Goal: Check status: Check status

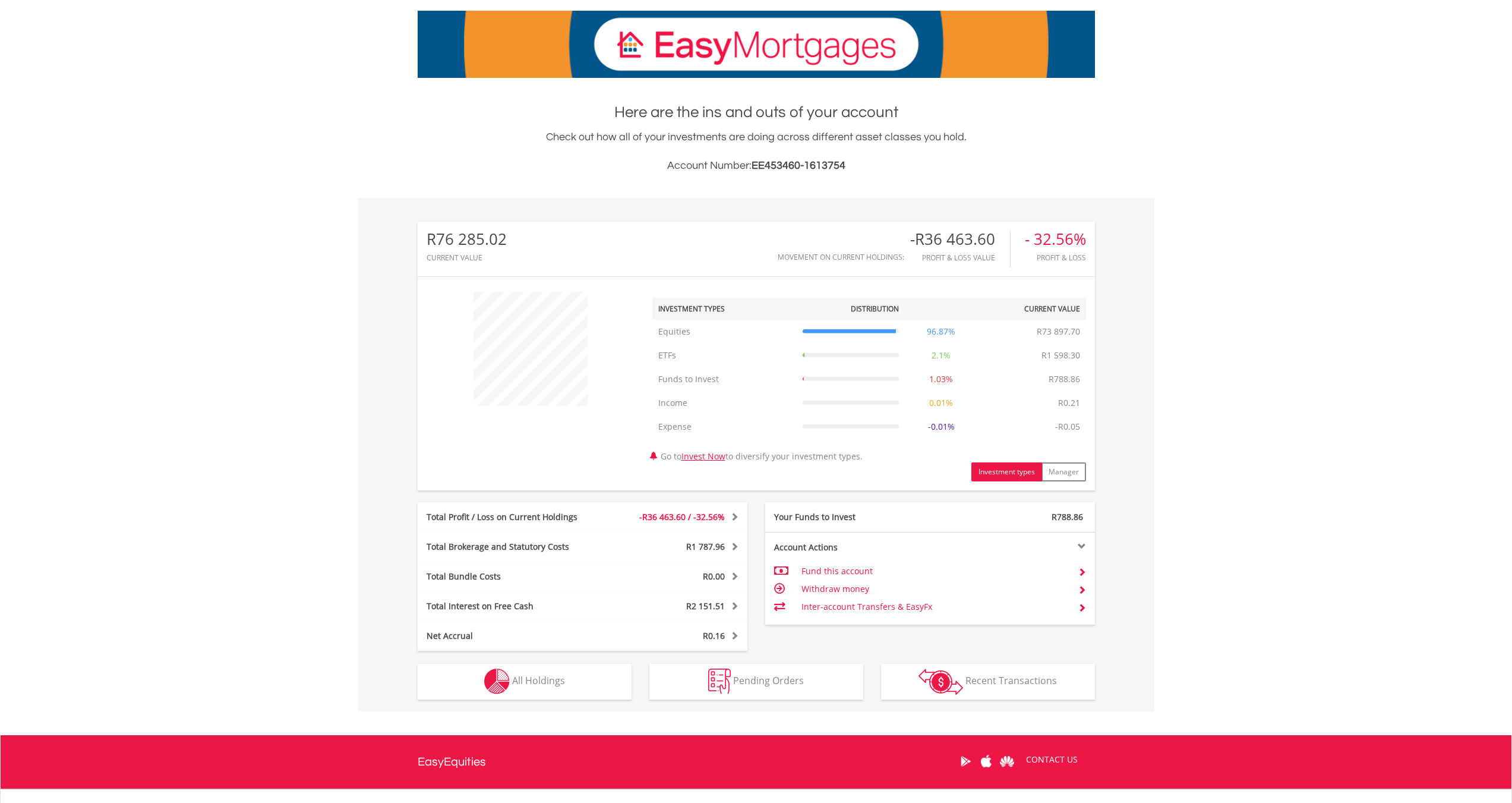
scroll to position [274, 0]
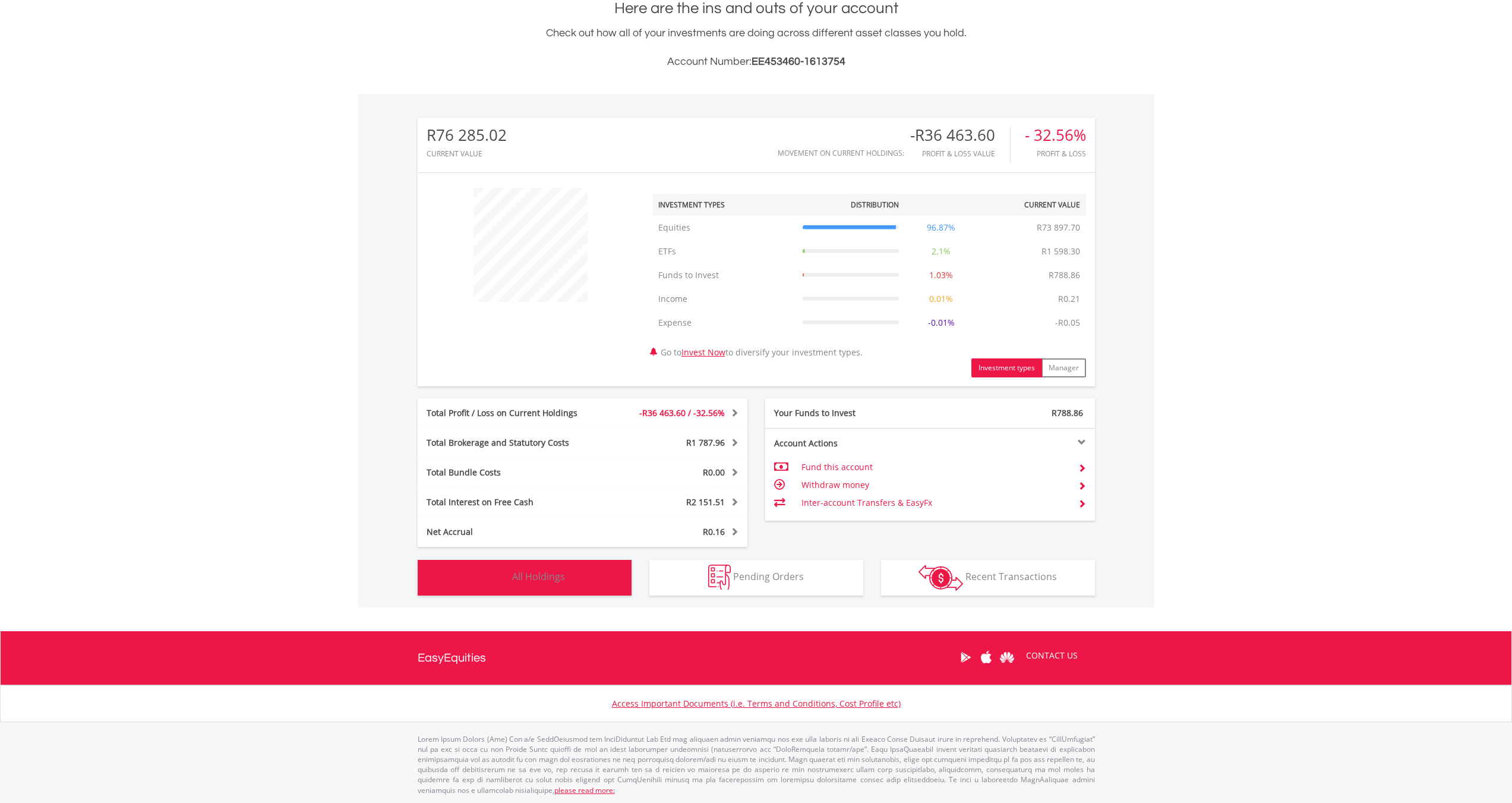
click at [570, 583] on button "Holdings All Holdings" at bounding box center [524, 577] width 214 height 36
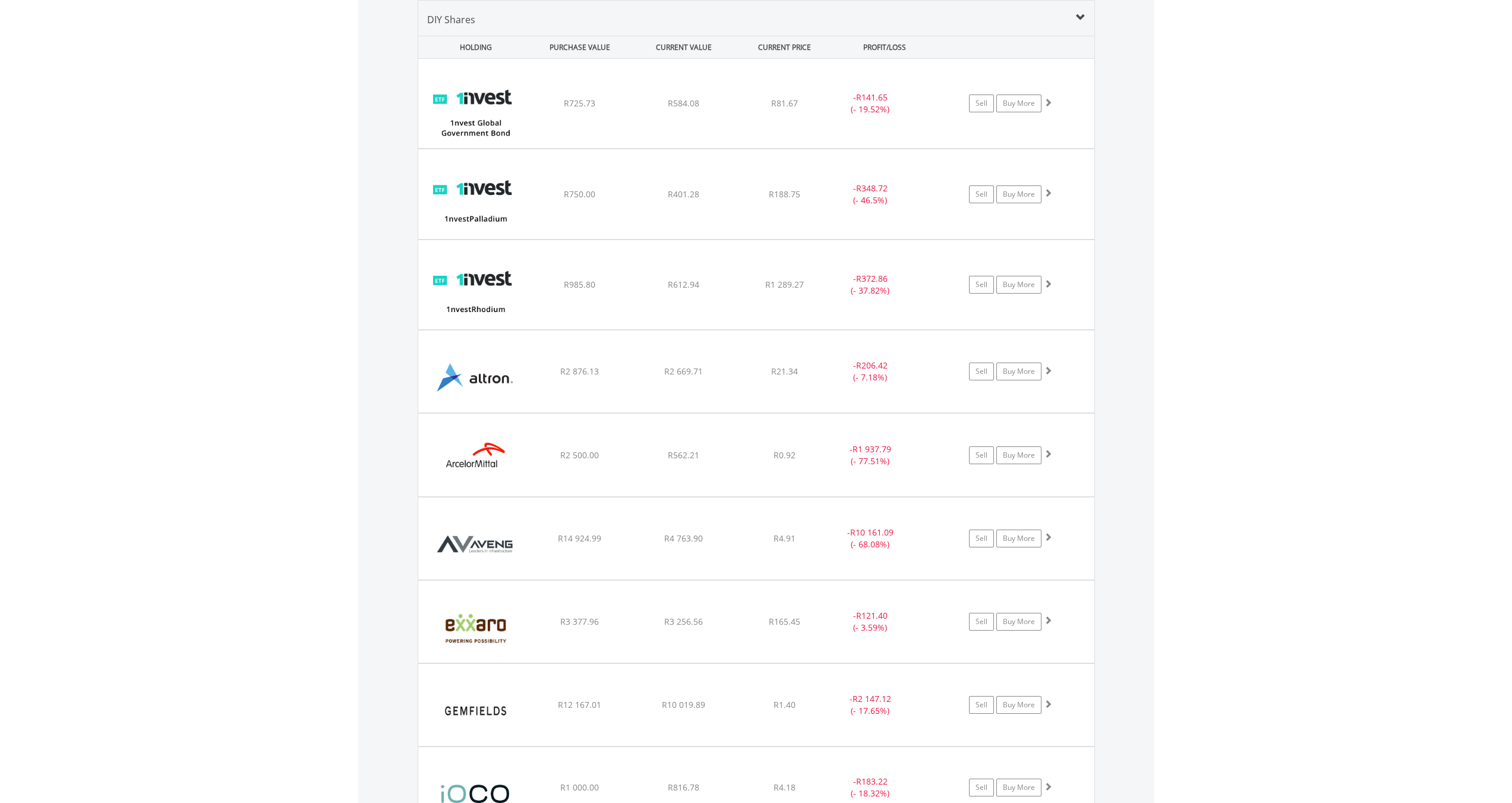
scroll to position [1143, 0]
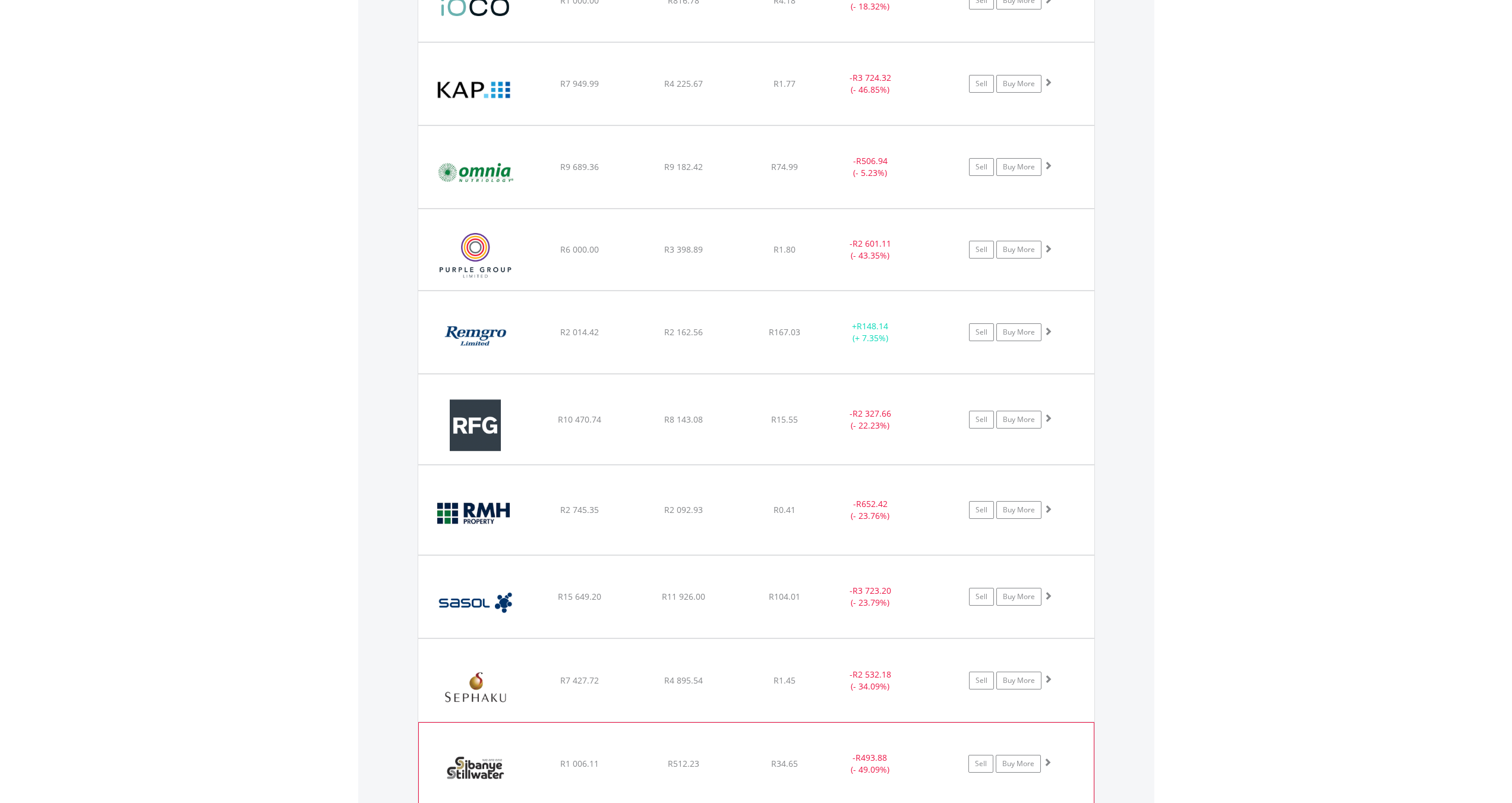
scroll to position [2035, 0]
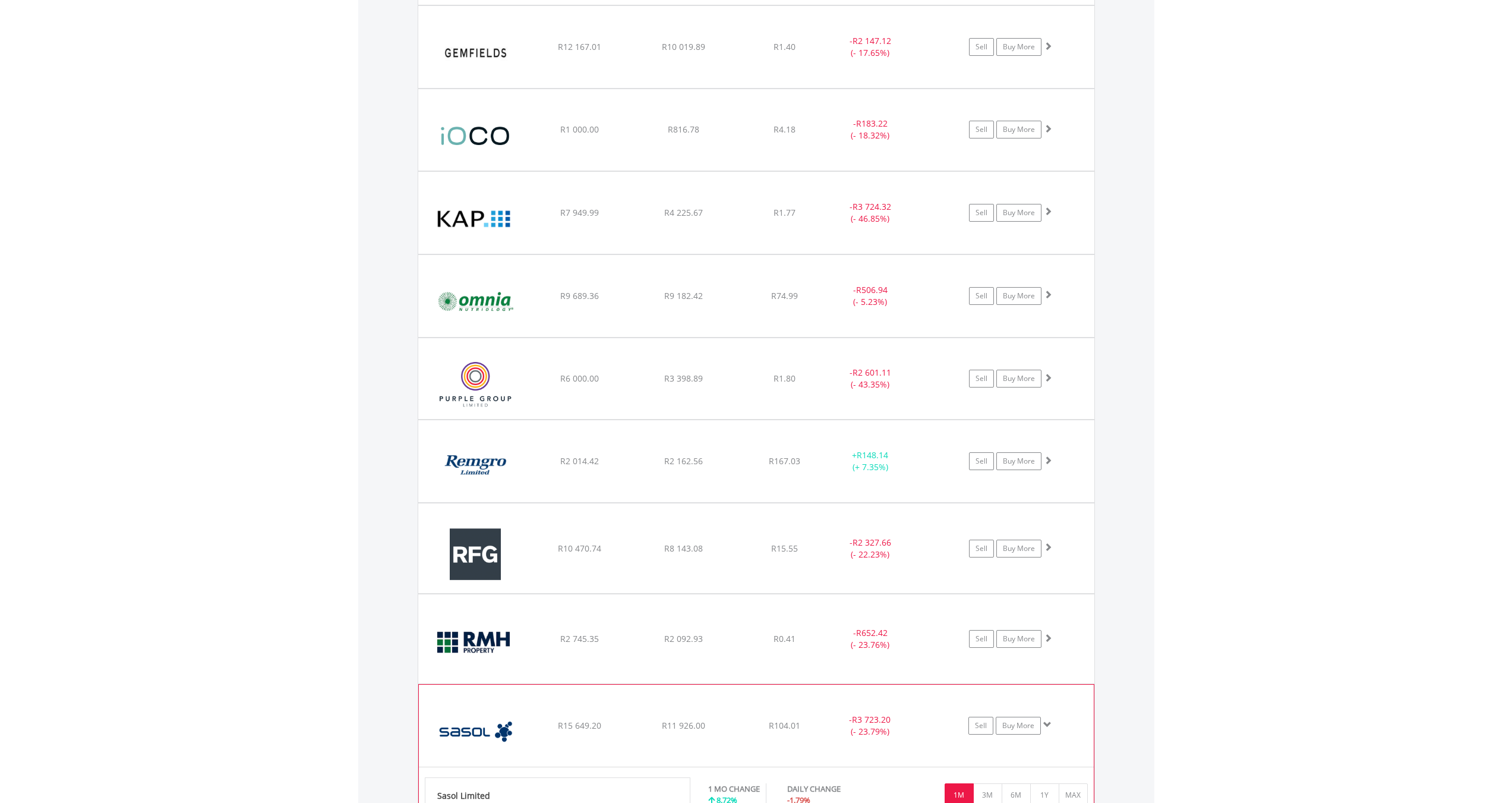
scroll to position [1738, 0]
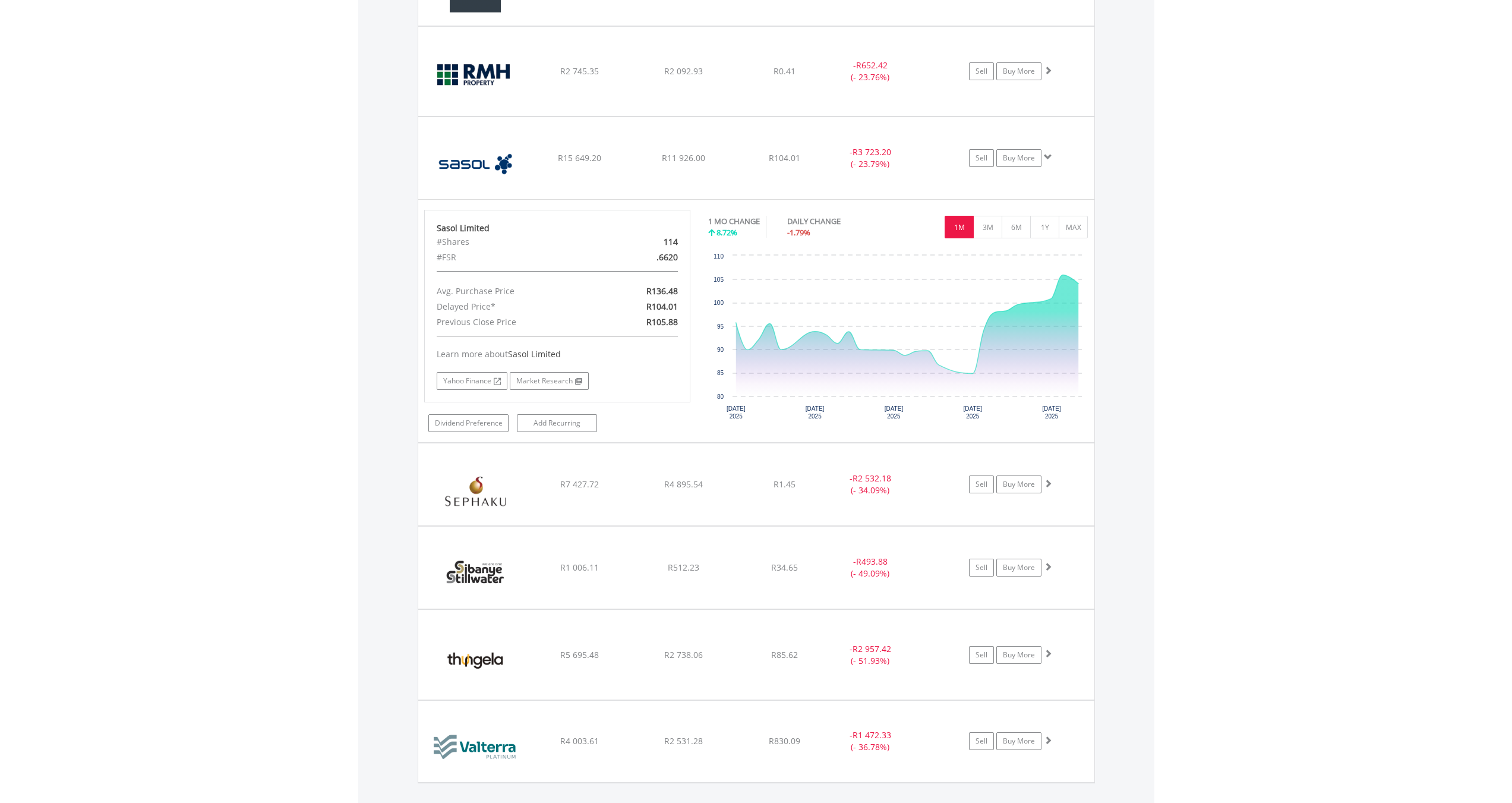
scroll to position [2748, 0]
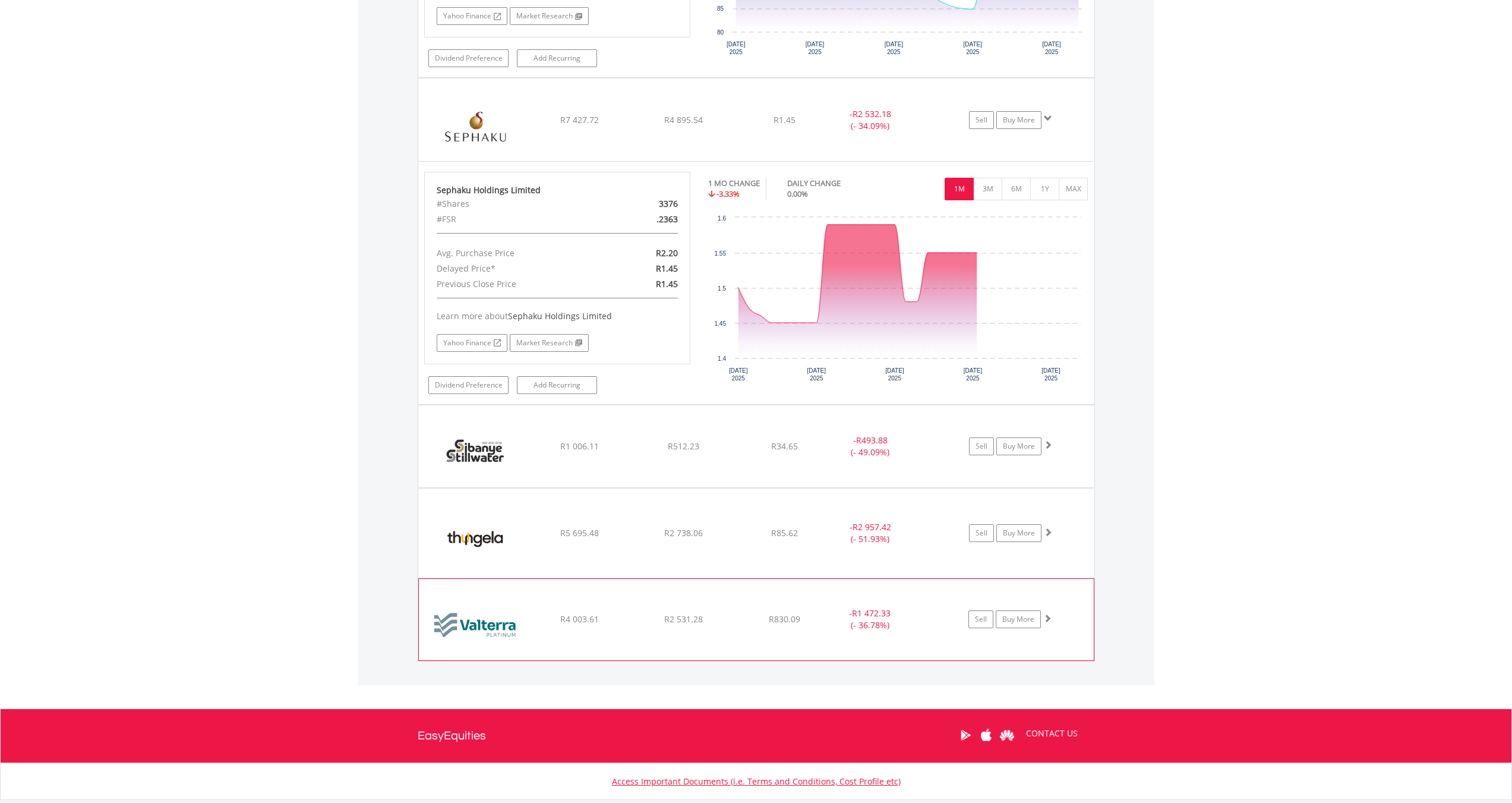
scroll to position [2986, 0]
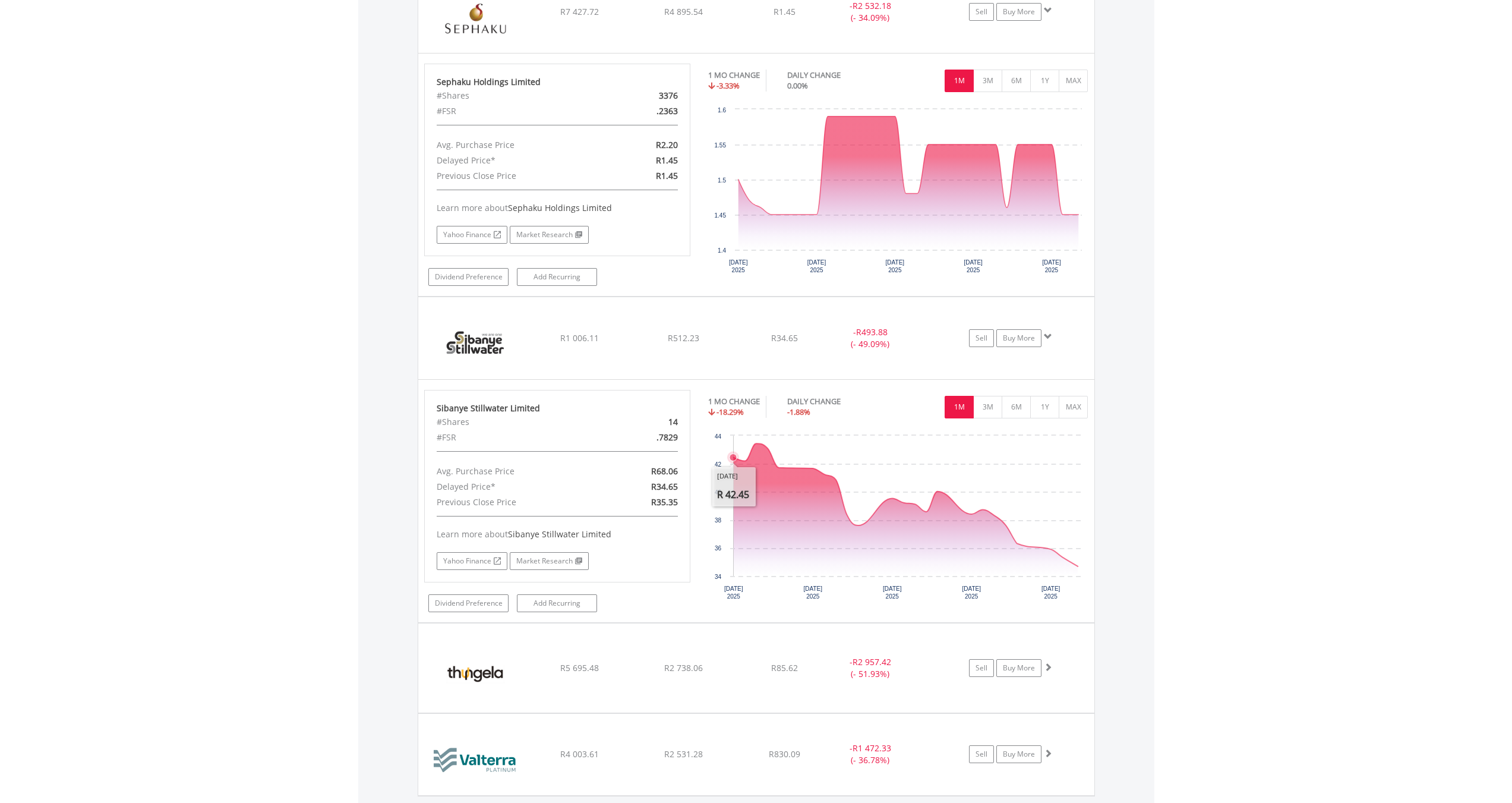
scroll to position [3302, 0]
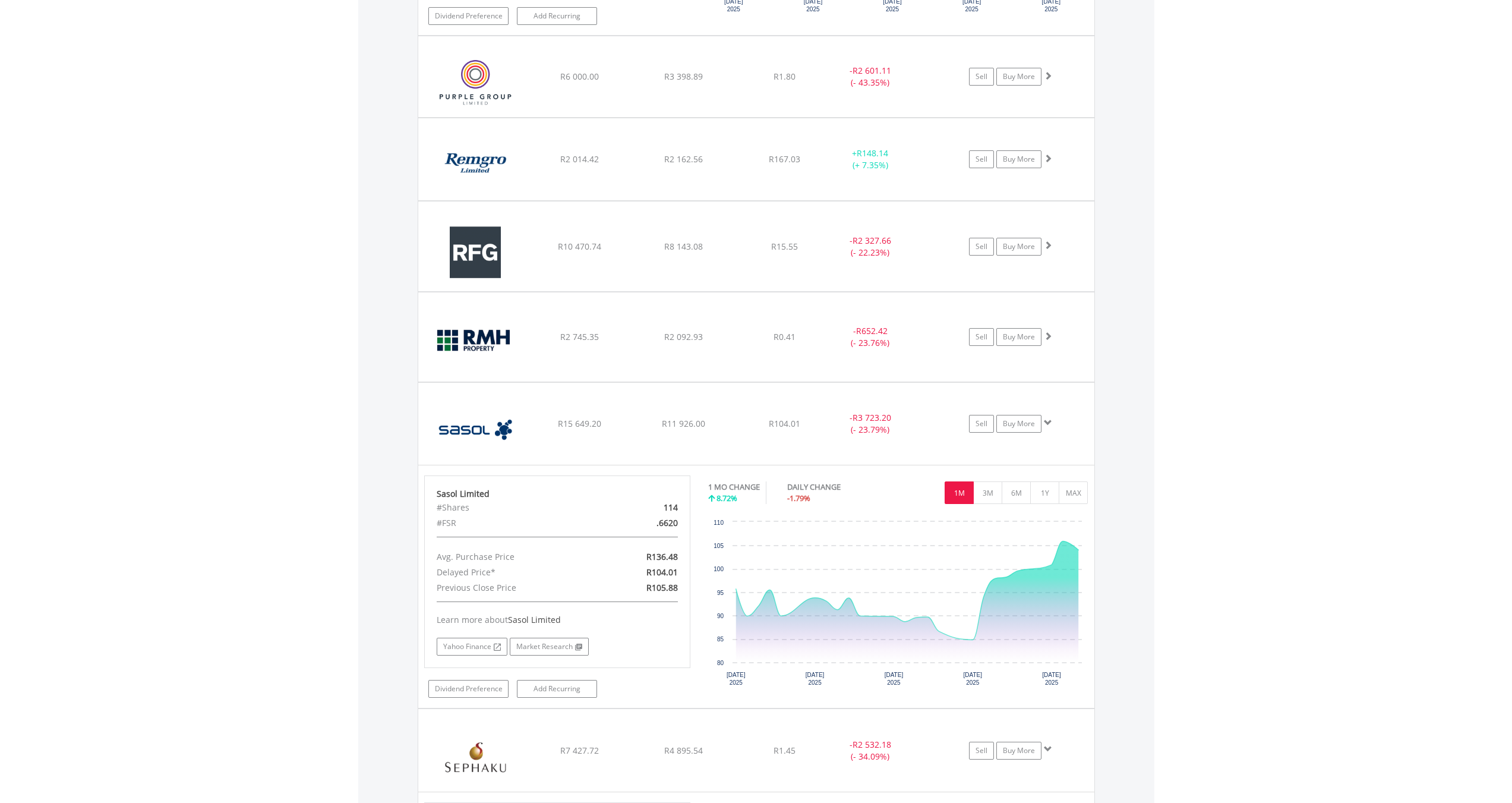
scroll to position [2054, 0]
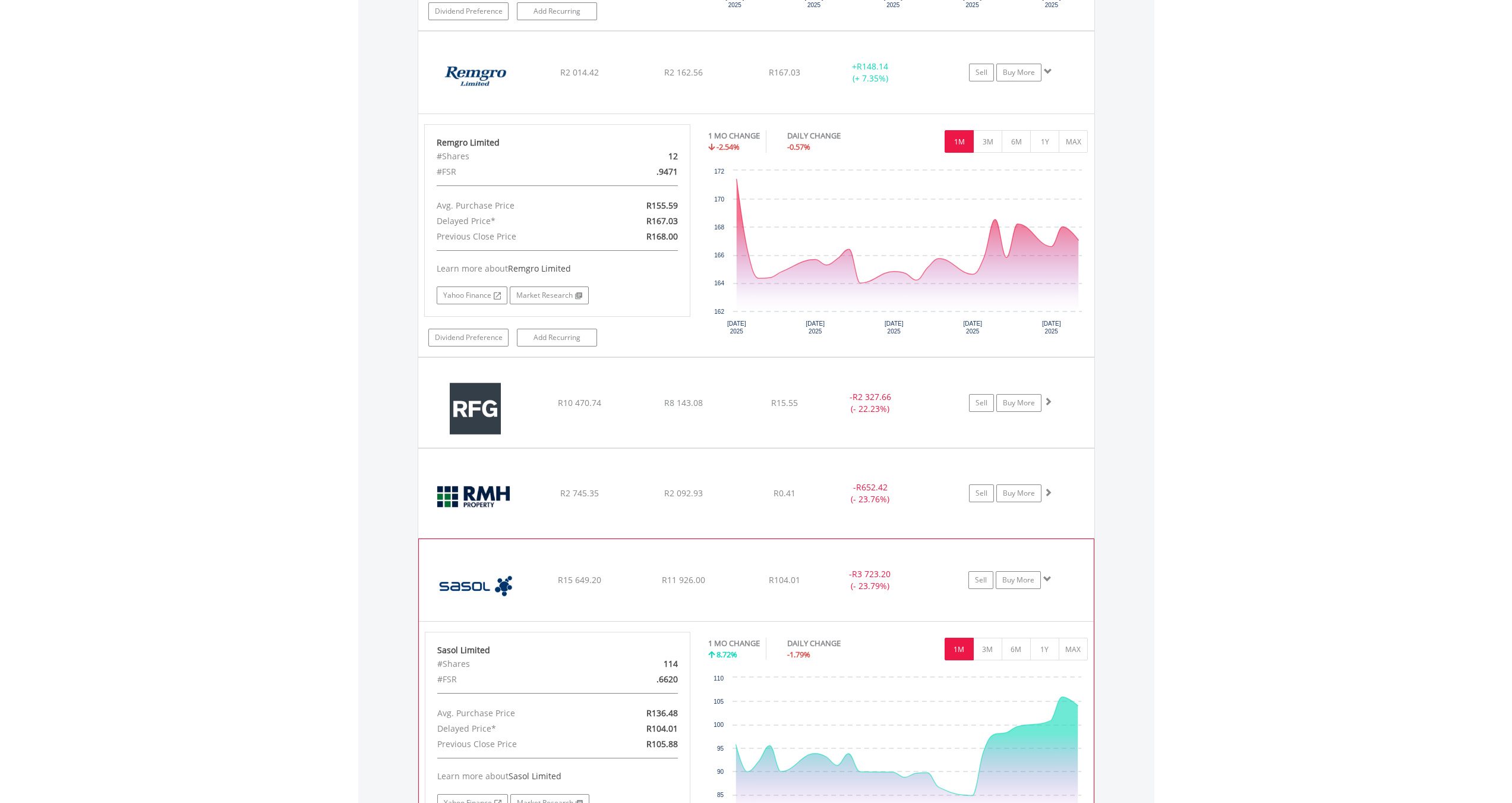
scroll to position [2708, 0]
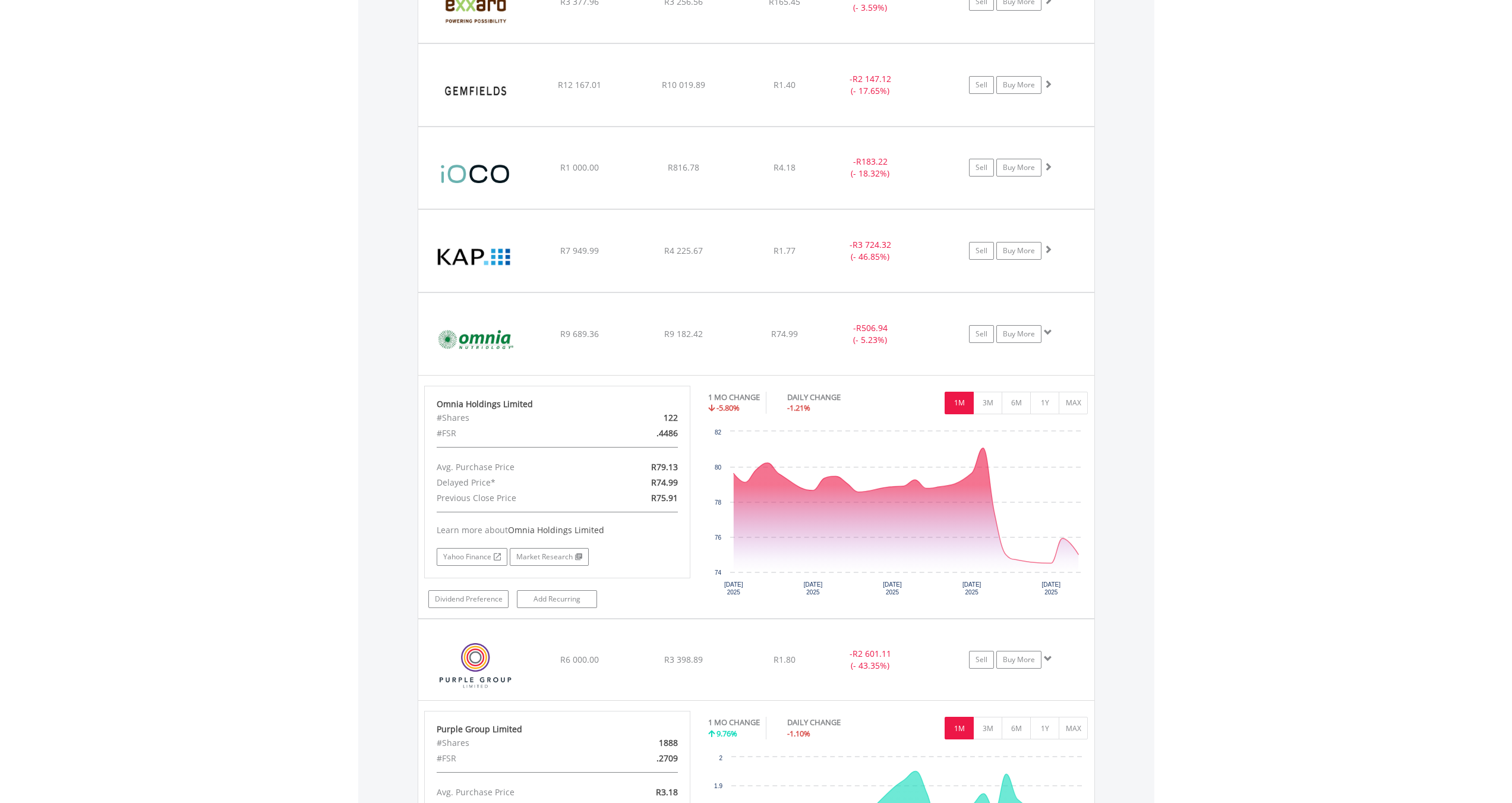
scroll to position [1638, 0]
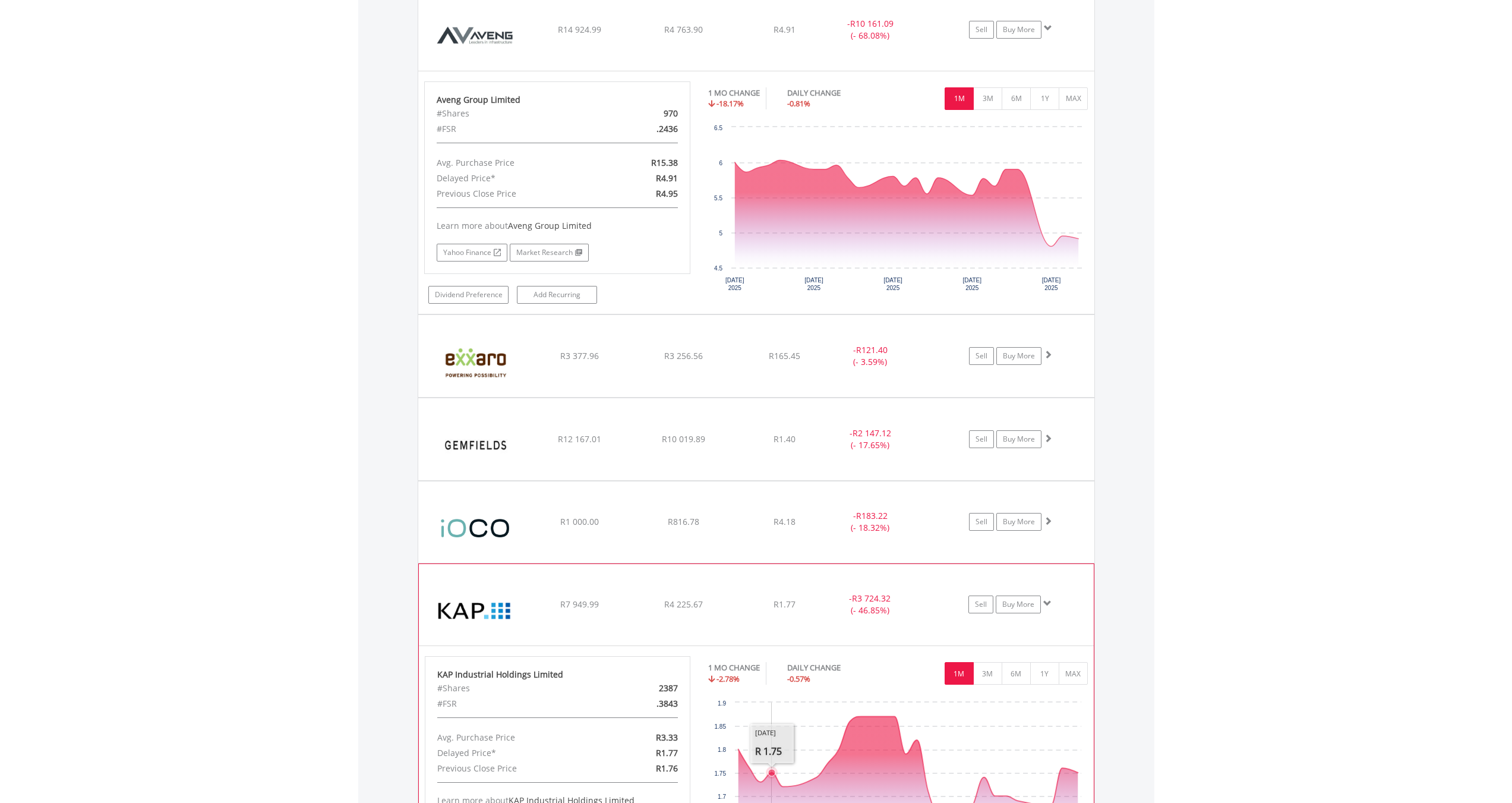
scroll to position [1400, 0]
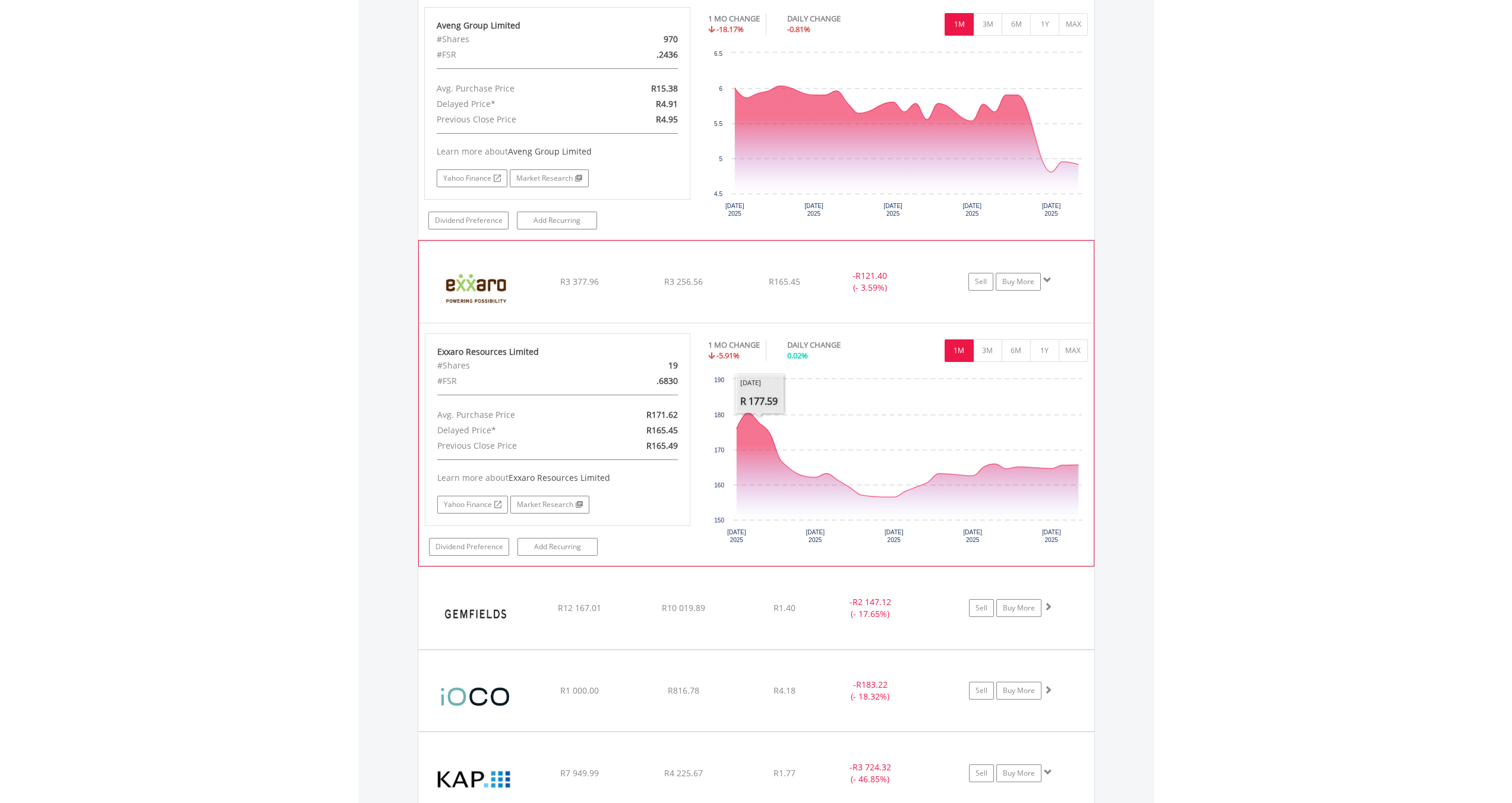
scroll to position [1579, 0]
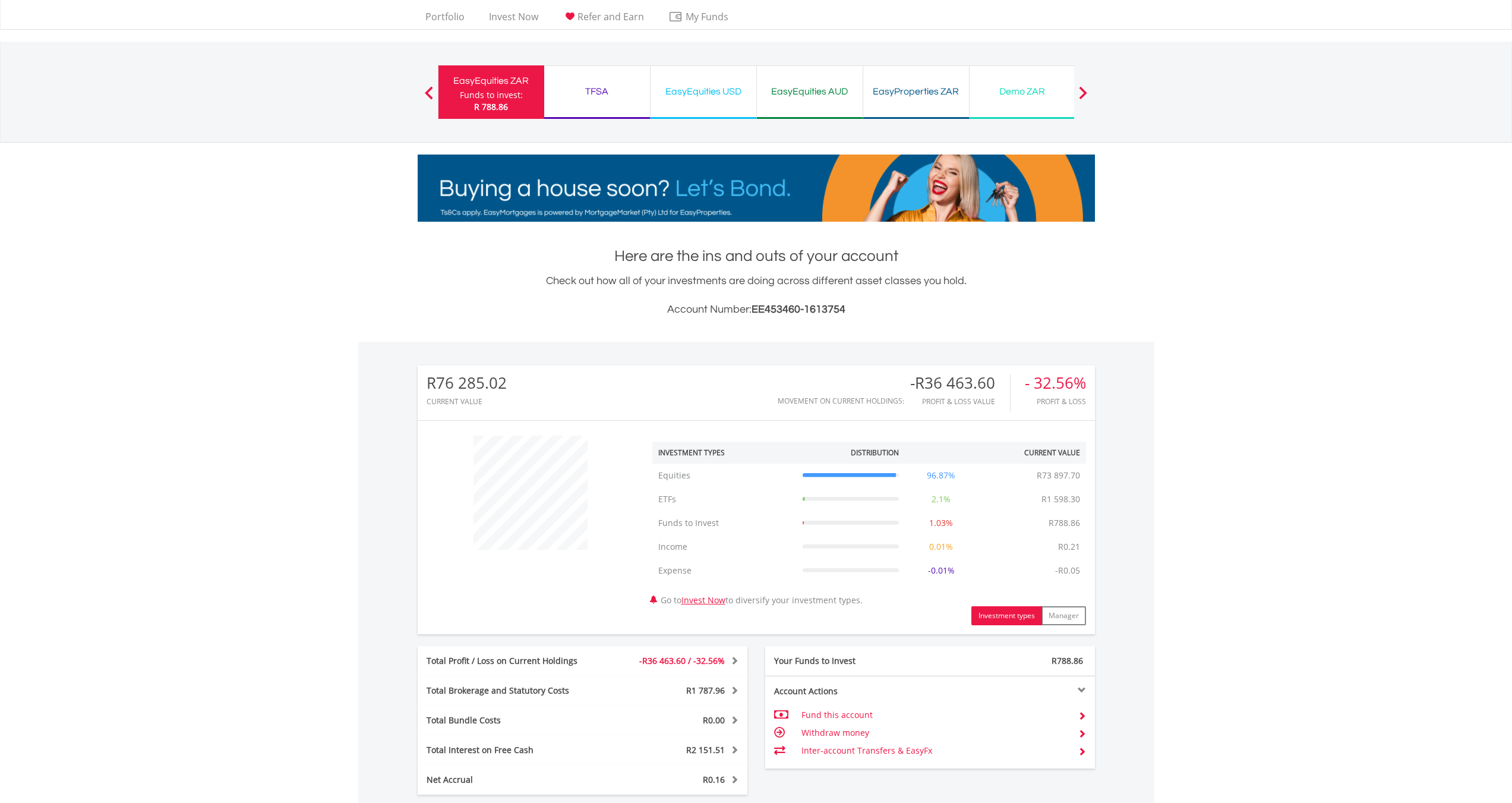
scroll to position [0, 0]
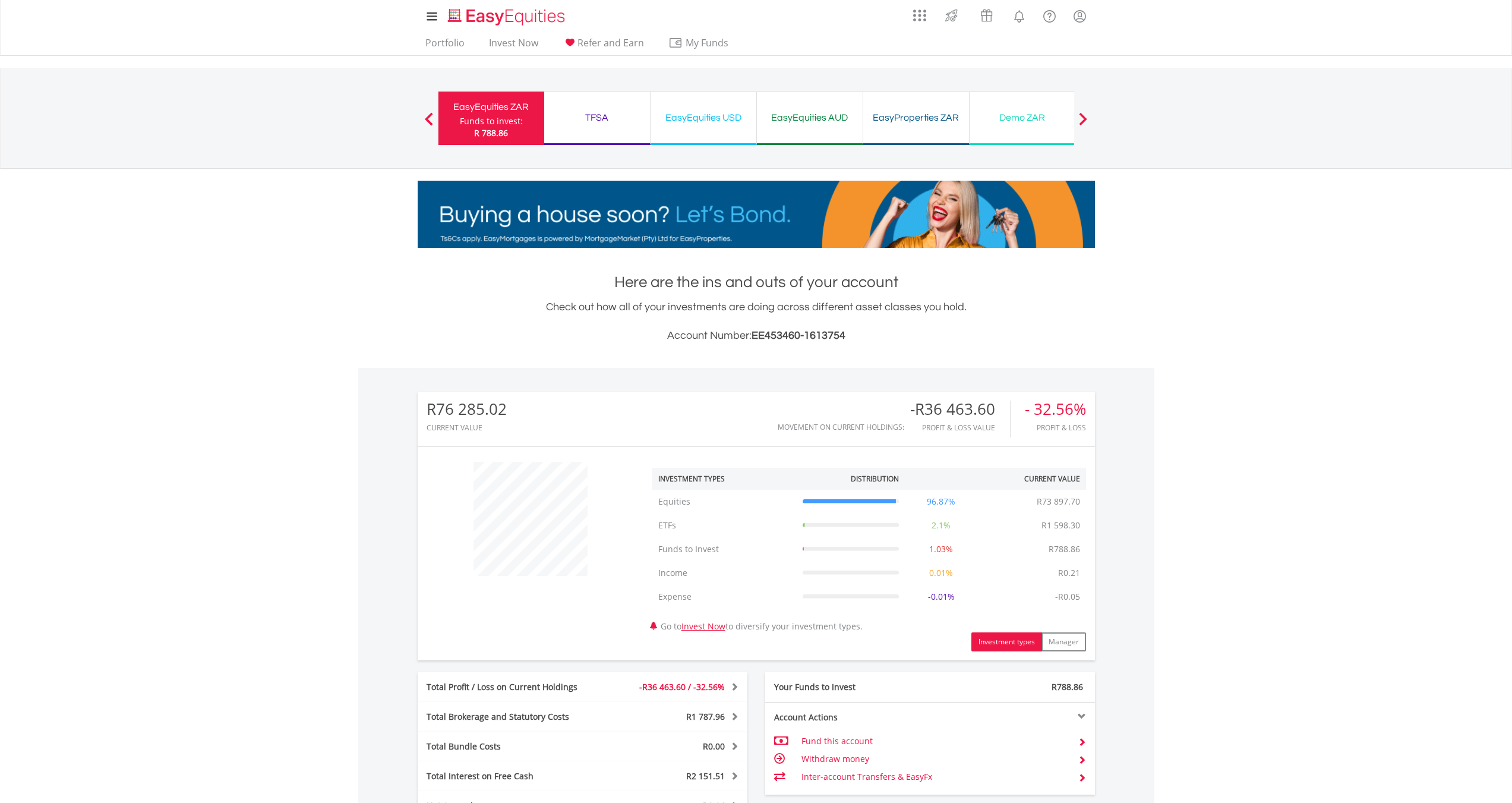
click at [724, 115] on div "EasyEquities USD" at bounding box center [703, 117] width 91 height 16
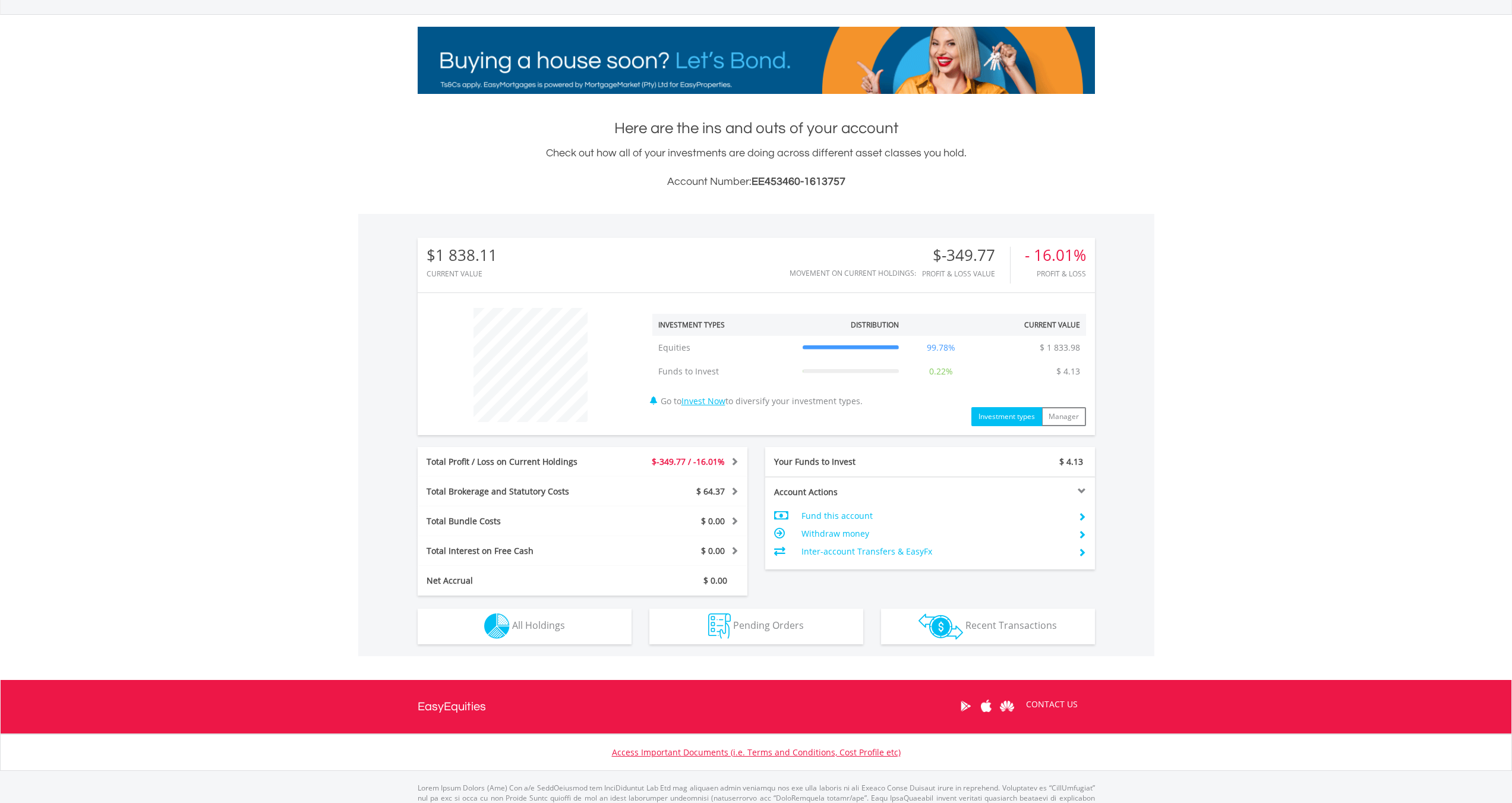
scroll to position [203, 0]
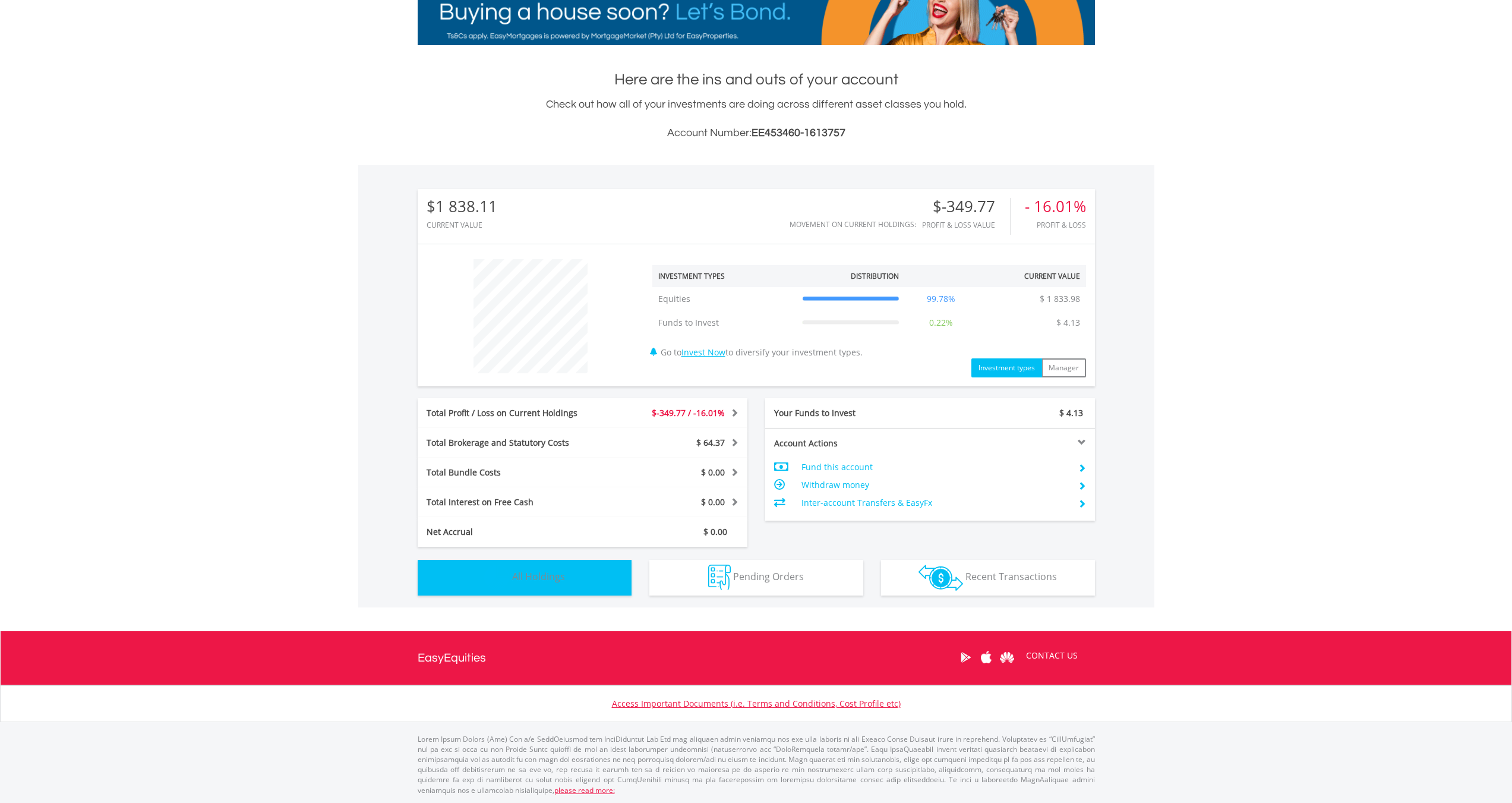
click at [555, 572] on span "All Holdings" at bounding box center [538, 576] width 53 height 13
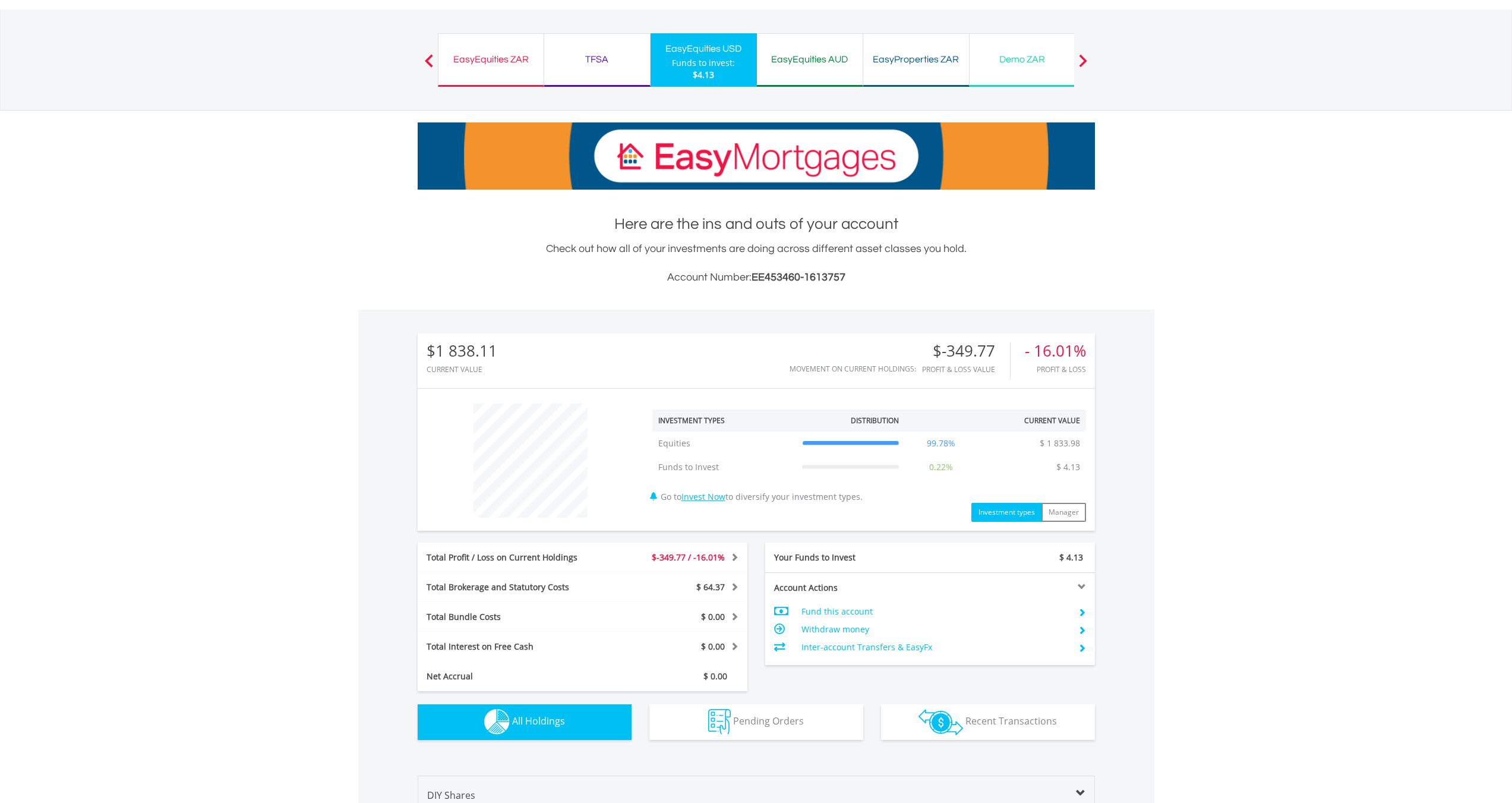
scroll to position [0, 0]
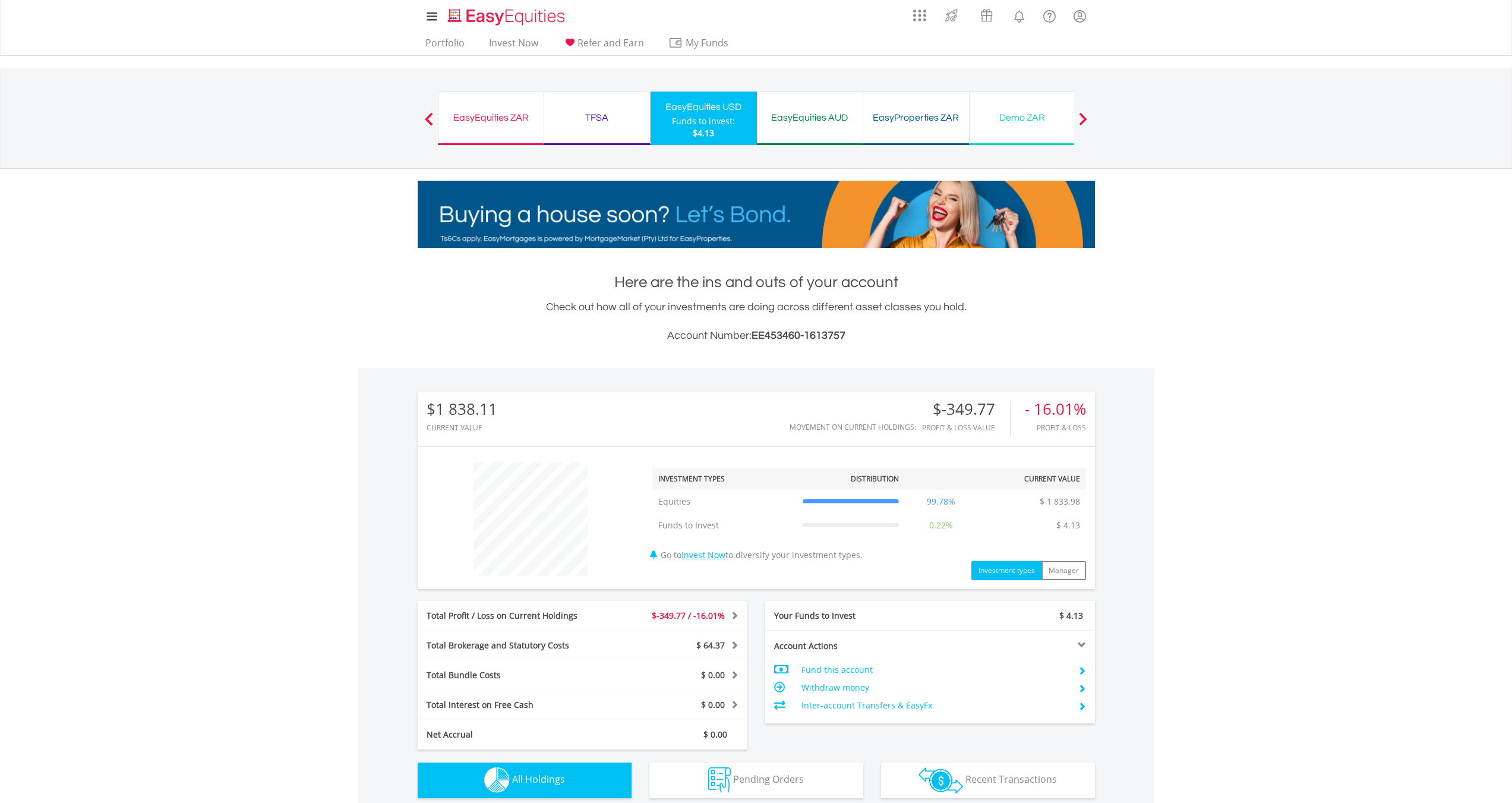
click at [825, 112] on div "EasyEquities AUD" at bounding box center [809, 117] width 91 height 16
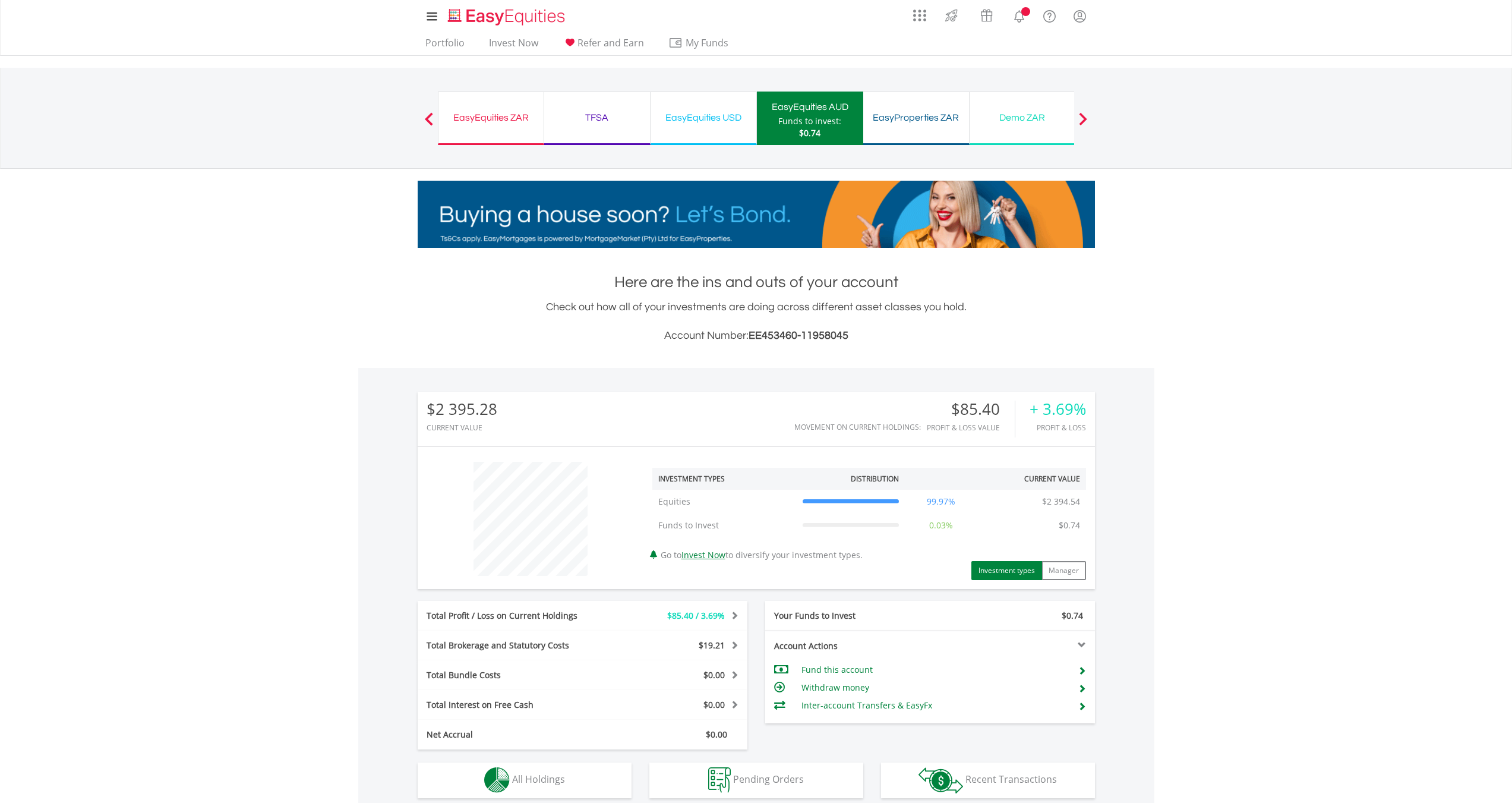
scroll to position [203, 0]
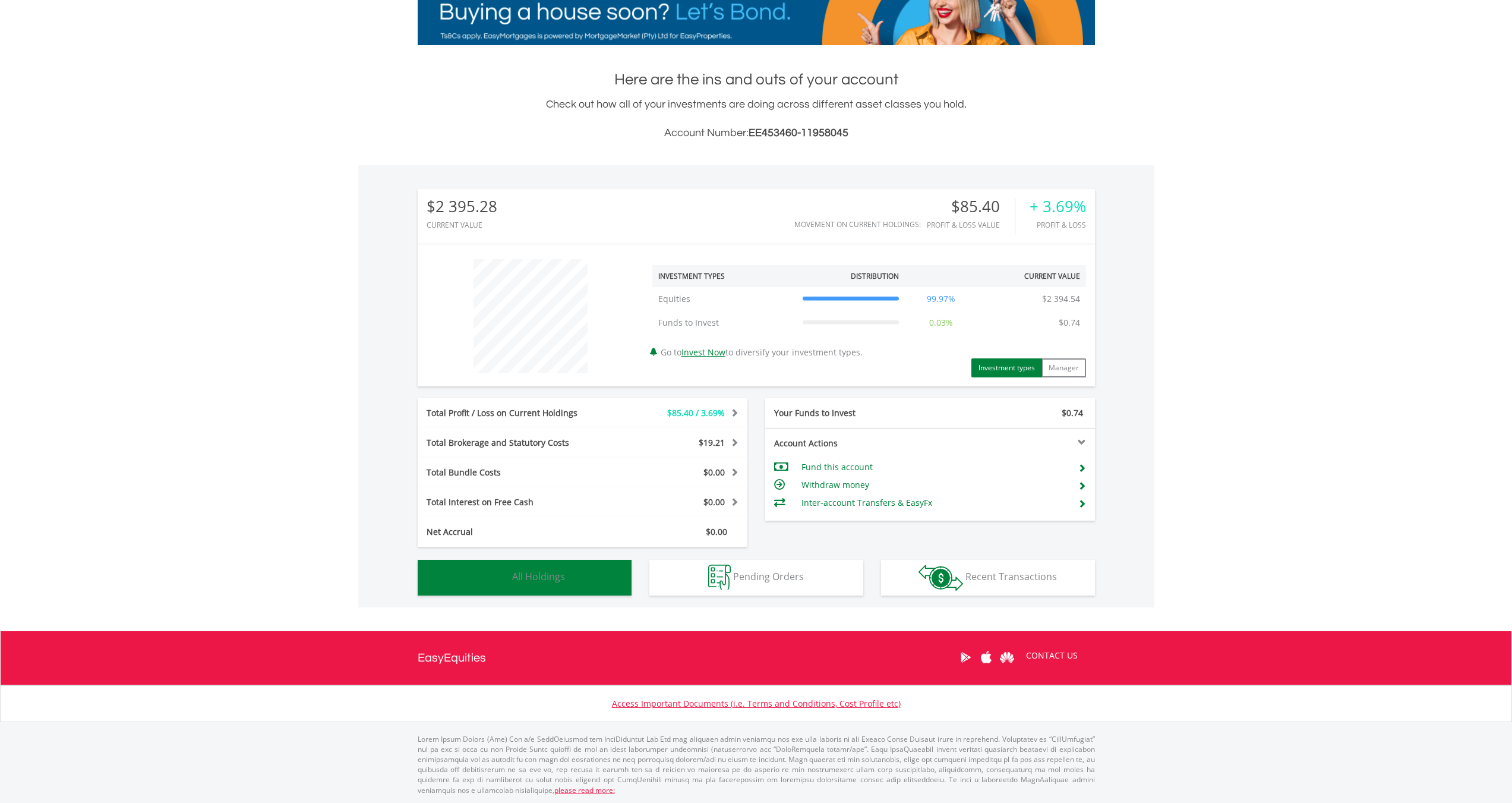
click at [561, 575] on span "All Holdings" at bounding box center [538, 576] width 53 height 13
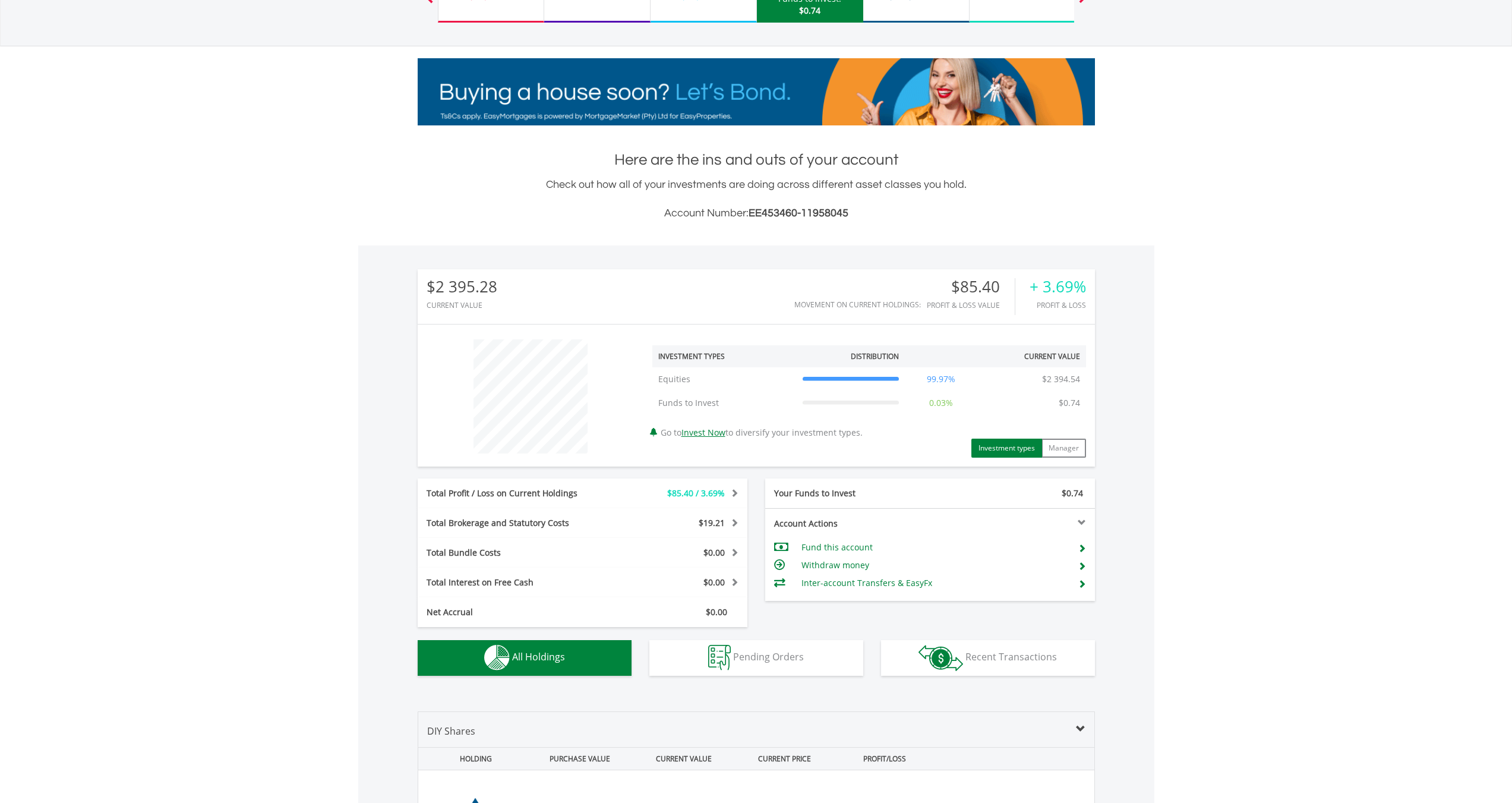
scroll to position [0, 0]
